Goal: Task Accomplishment & Management: Use online tool/utility

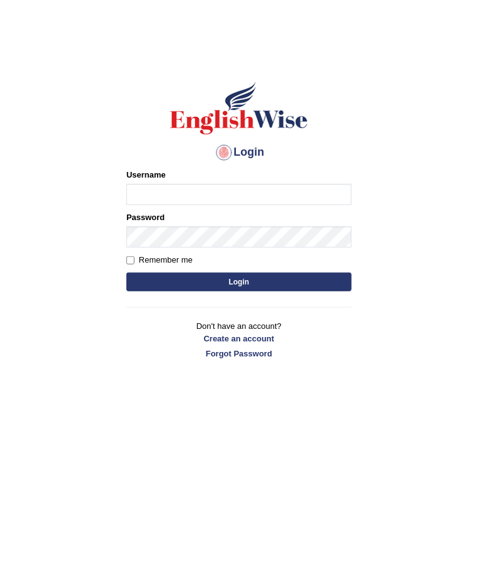
type input "Sadiq_786"
click at [329, 284] on button "Login" at bounding box center [238, 282] width 225 height 19
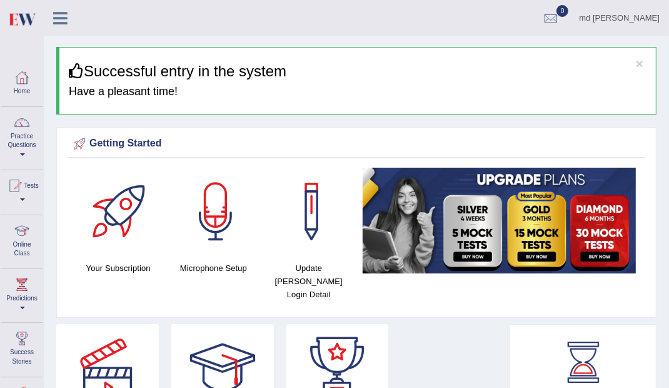
click at [23, 237] on div at bounding box center [22, 230] width 19 height 19
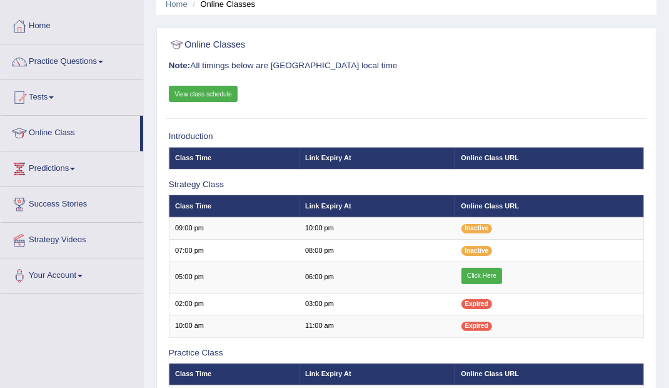
scroll to position [53, 0]
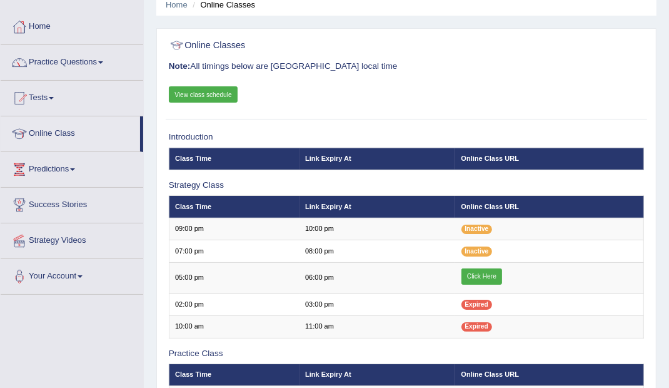
click at [493, 278] on link "Click Here" at bounding box center [481, 276] width 41 height 16
